Goal: Check status: Check status

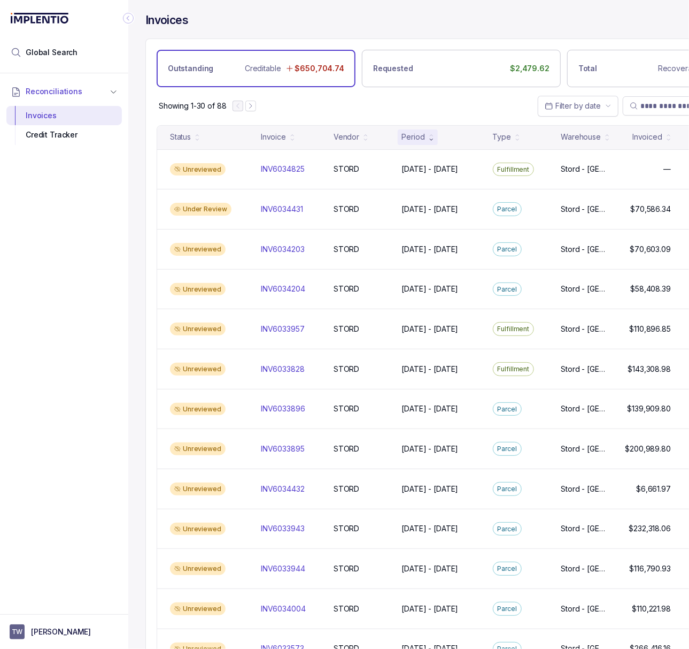
click at [127, 18] on icon "Collapse Icon" at bounding box center [128, 18] width 3 height 5
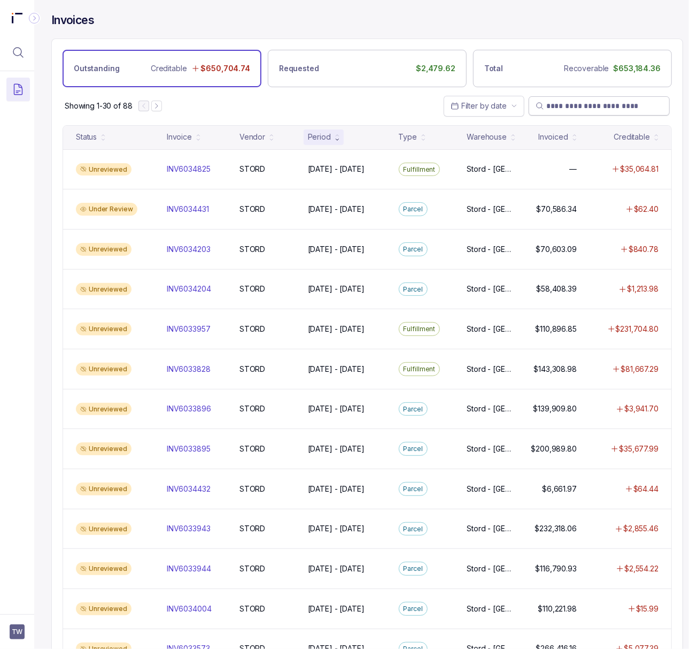
click at [580, 103] on input "search" at bounding box center [605, 106] width 117 height 11
paste input "**********"
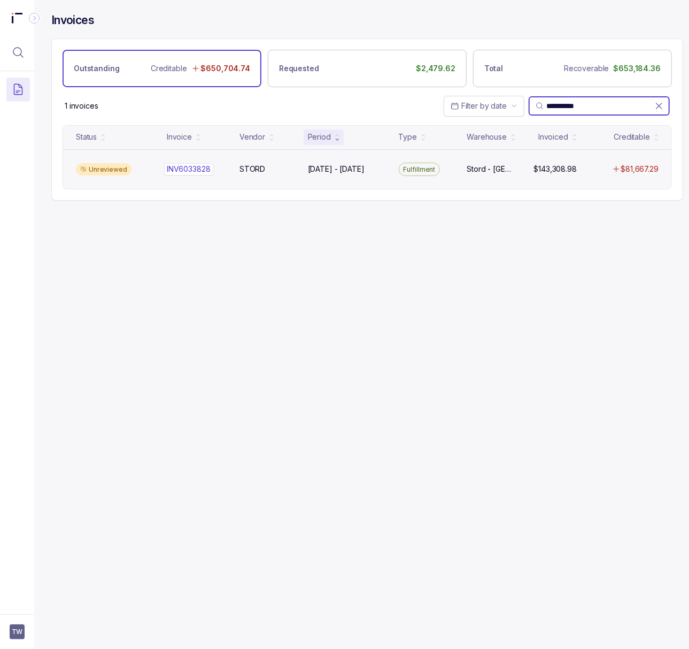
type input "**********"
click at [202, 167] on p "INV6033828" at bounding box center [188, 169] width 49 height 12
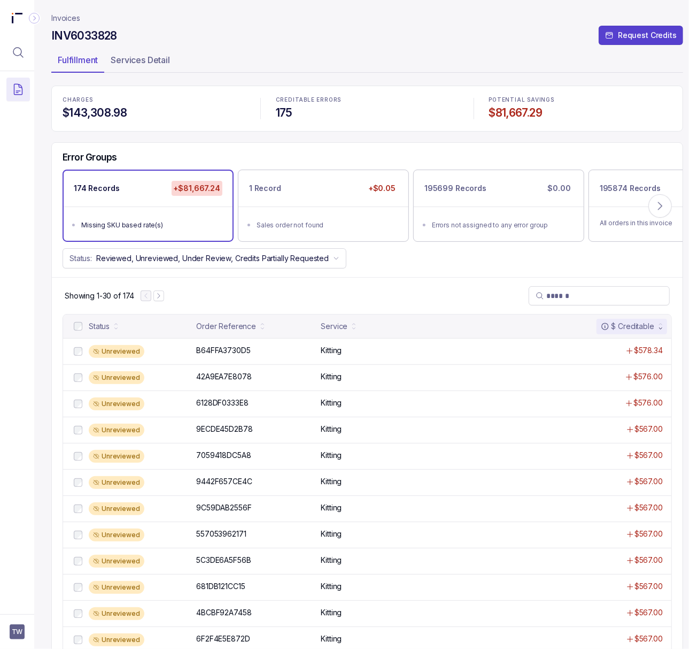
click at [86, 33] on h4 "INV6033828" at bounding box center [84, 35] width 66 height 15
copy h4 "INV6033828"
click at [223, 347] on p "B64FFA3730D5" at bounding box center [223, 350] width 59 height 12
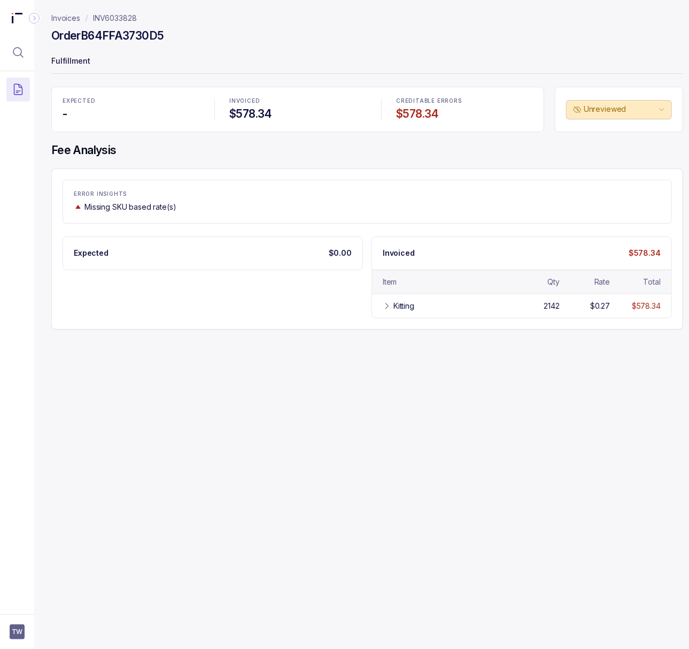
click at [126, 41] on h4 "Order B64FFA3730D5" at bounding box center [107, 35] width 112 height 15
copy h4 "B64FFA3730D5"
click at [422, 308] on div "Kitting" at bounding box center [452, 306] width 116 height 11
click at [107, 17] on p "INV6033828" at bounding box center [115, 18] width 44 height 11
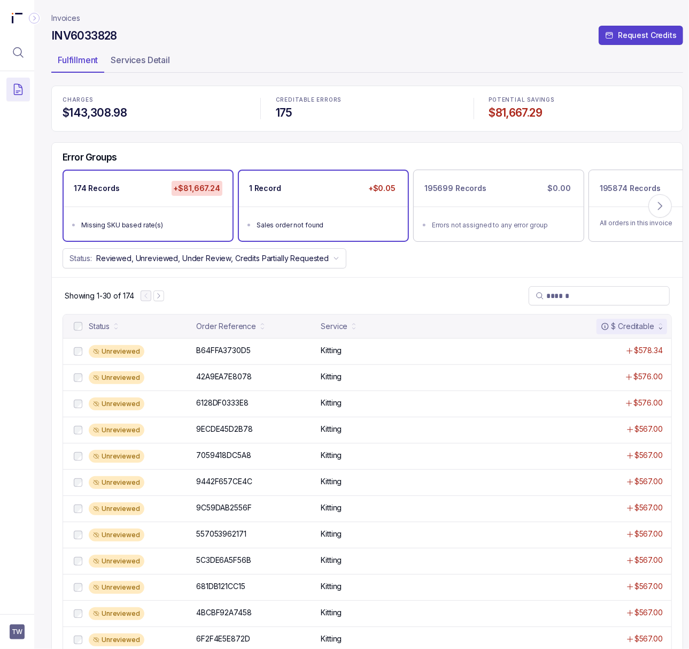
click at [295, 223] on div "Sales order not found" at bounding box center [327, 225] width 140 height 11
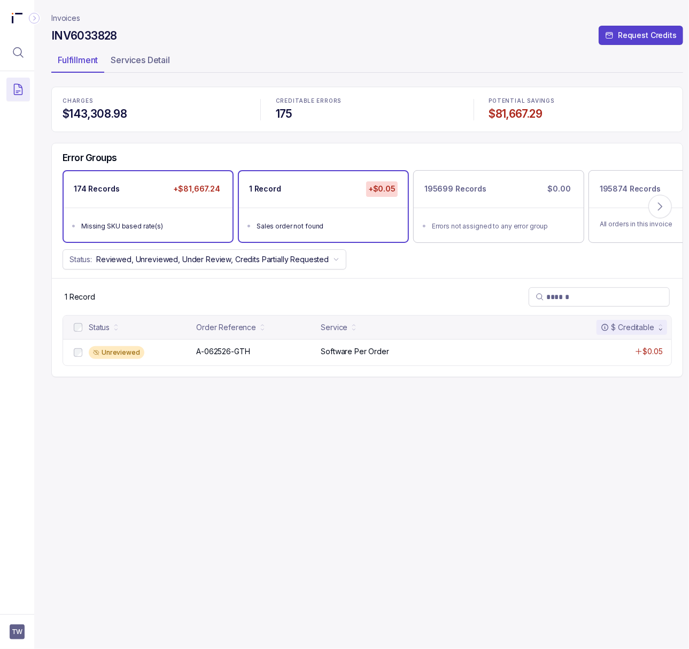
click at [191, 219] on li "Missing SKU based rate(s)" at bounding box center [155, 225] width 149 height 13
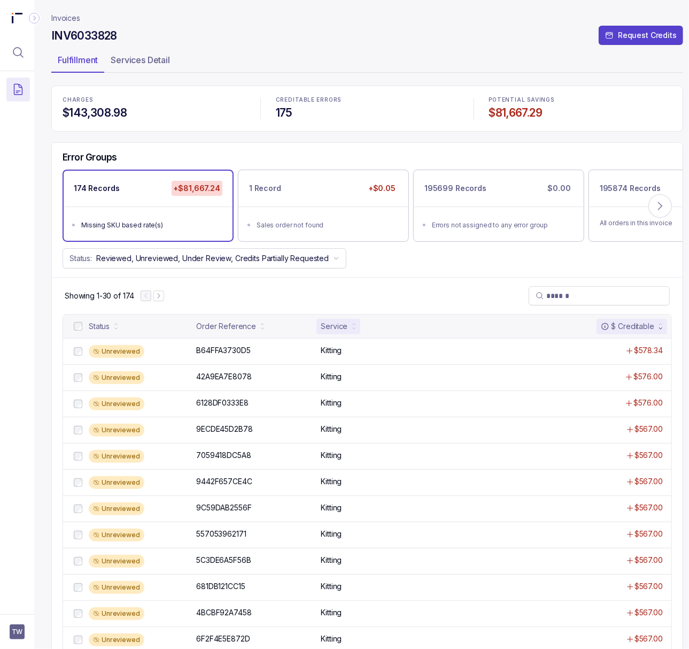
click at [338, 327] on div "Service" at bounding box center [334, 326] width 27 height 11
click at [339, 332] on div "Service" at bounding box center [334, 326] width 27 height 11
click at [19, 632] on span "TW" at bounding box center [17, 631] width 15 height 15
click at [26, 610] on p "Logout" at bounding box center [70, 608] width 89 height 11
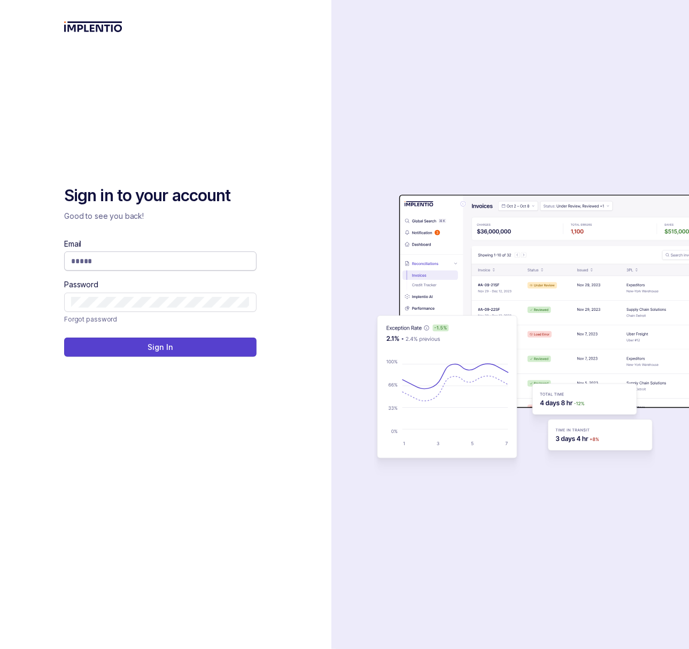
click at [90, 262] on input "Email" at bounding box center [160, 261] width 179 height 11
click at [0, 648] on com-1password-button at bounding box center [0, 649] width 0 height 0
click at [189, 264] on input "Email" at bounding box center [160, 261] width 179 height 11
type input "**********"
